Goal: Task Accomplishment & Management: Use online tool/utility

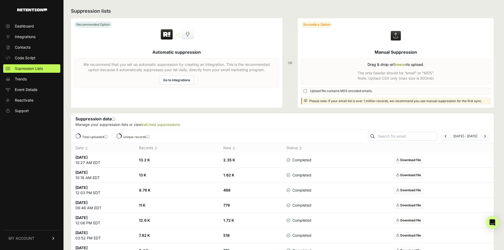
click at [405, 65] on label at bounding box center [396, 62] width 196 height 89
click at [0, 0] on input "file" at bounding box center [0, 0] width 0 height 0
